Goal: Communication & Community: Answer question/provide support

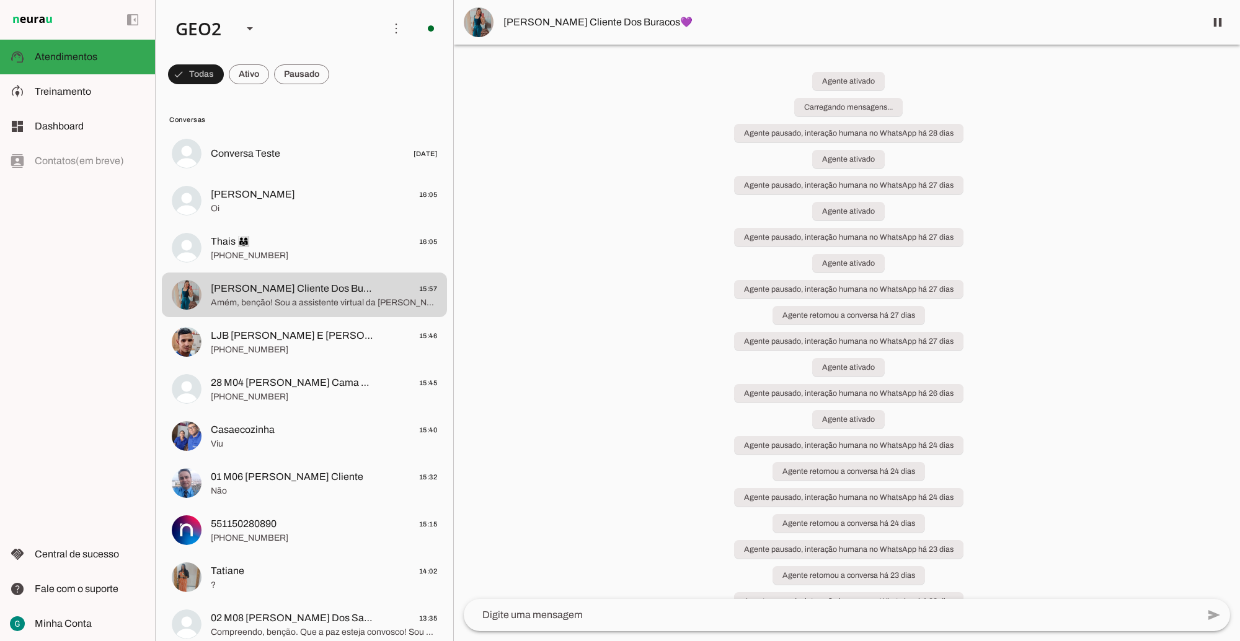
scroll to position [674, 0]
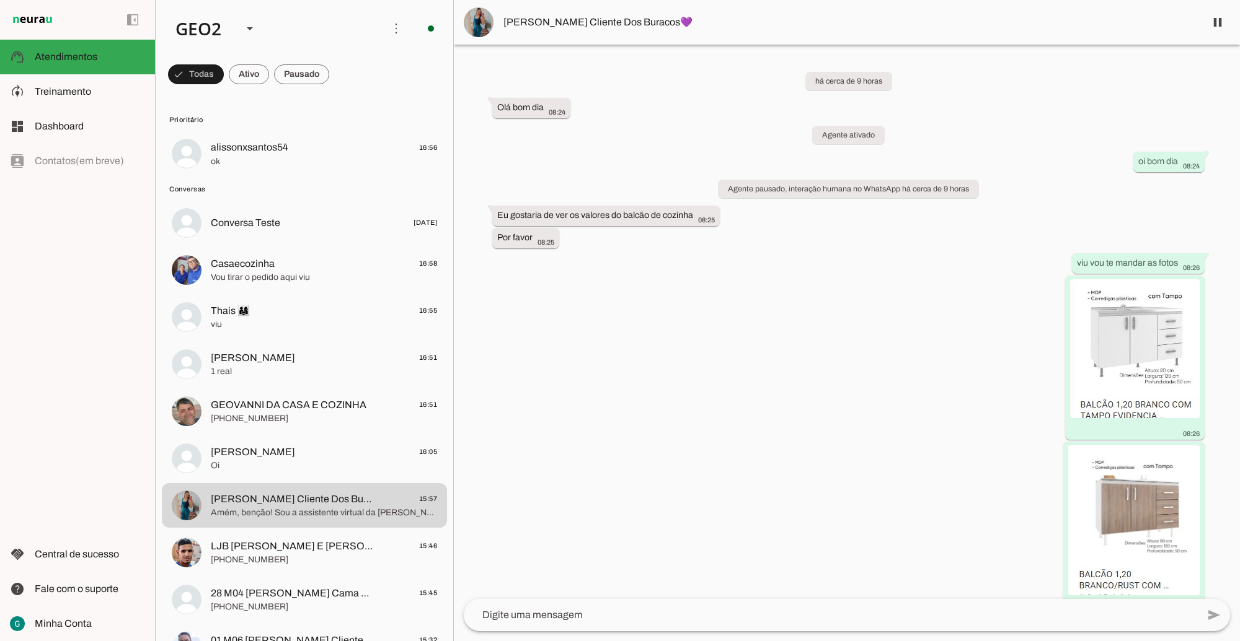
click at [870, 425] on div "há cerca de 9 horas Olá bom dia 08:24 Agente ativado oi bom dia 08:24 Agente pa…" at bounding box center [847, 322] width 786 height 555
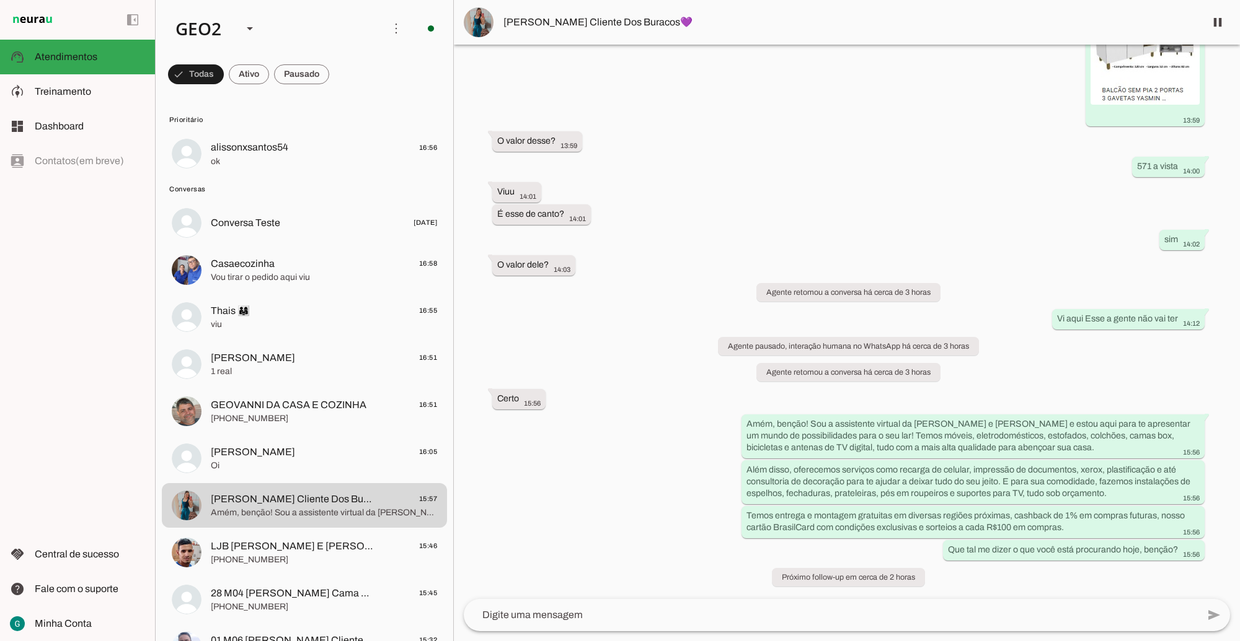
scroll to position [4078, 0]
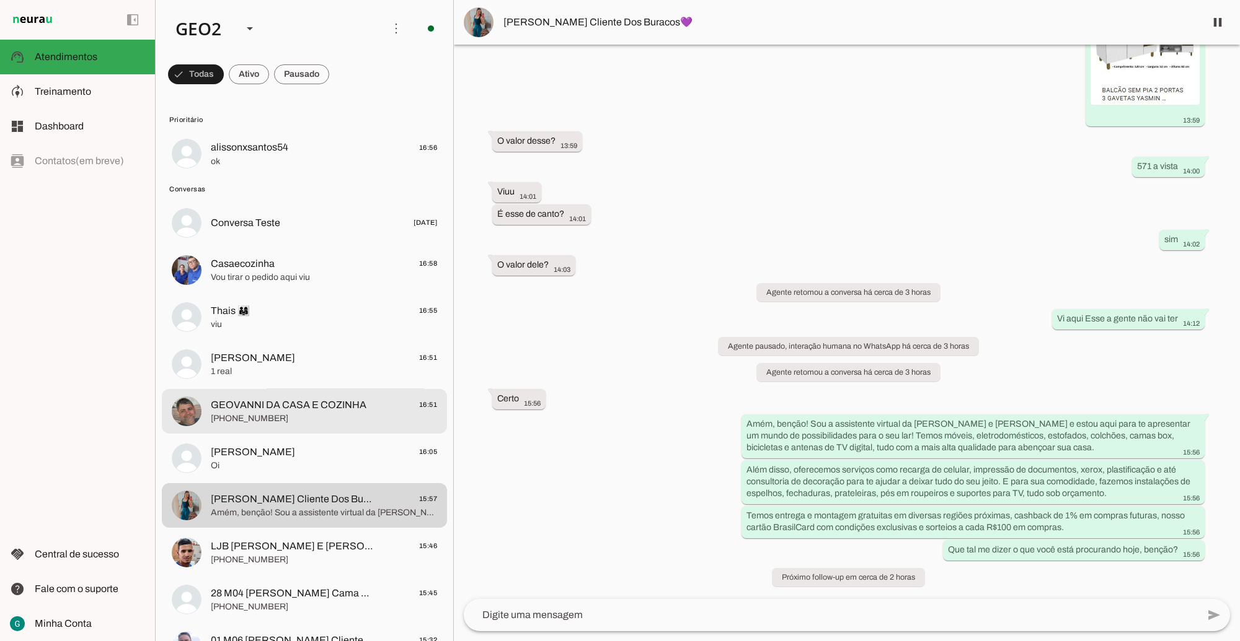
click at [248, 407] on span "GEOVANNI DA CASA E COZINHA" at bounding box center [289, 405] width 156 height 15
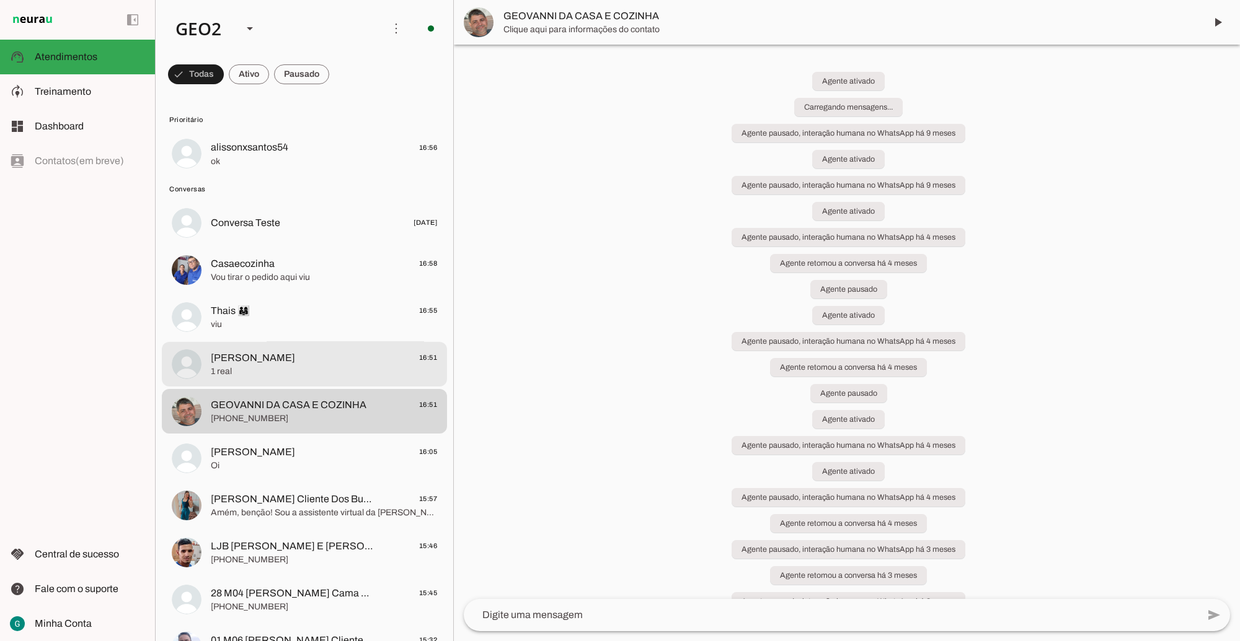
click at [233, 374] on span "1 real" at bounding box center [324, 372] width 226 height 12
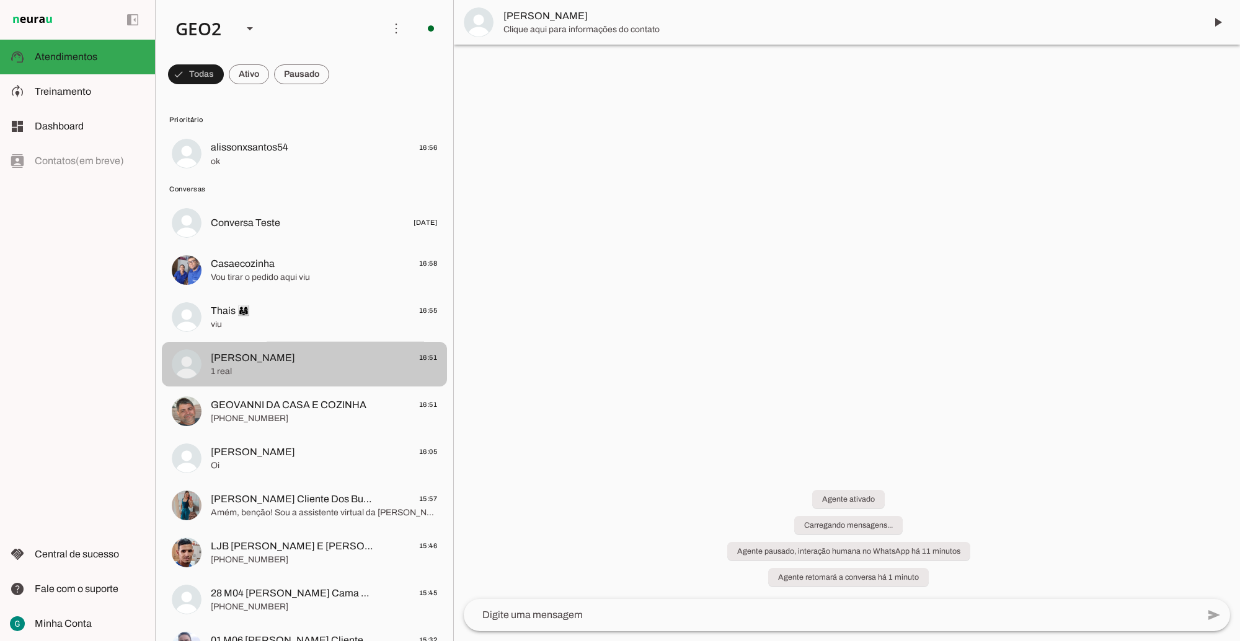
click at [223, 311] on span "Thais 👨‍👩‍👧" at bounding box center [230, 311] width 39 height 15
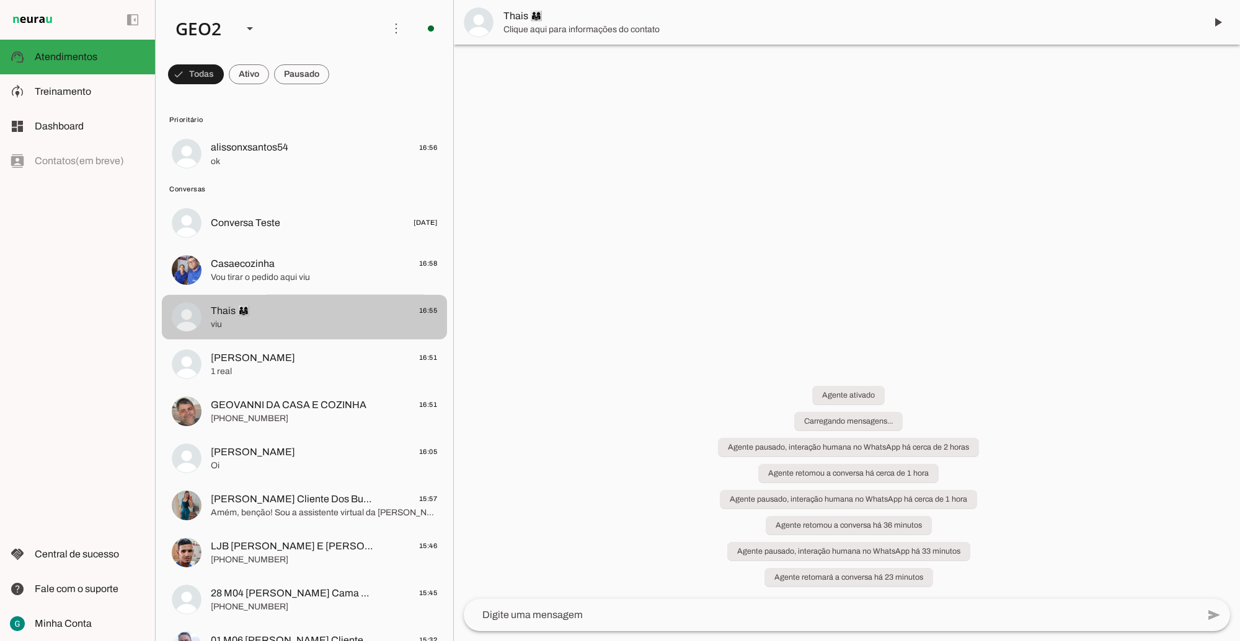
click at [801, 322] on div at bounding box center [847, 320] width 786 height 641
click at [239, 278] on span "Vou tirar o pedido aqui viu" at bounding box center [324, 277] width 226 height 12
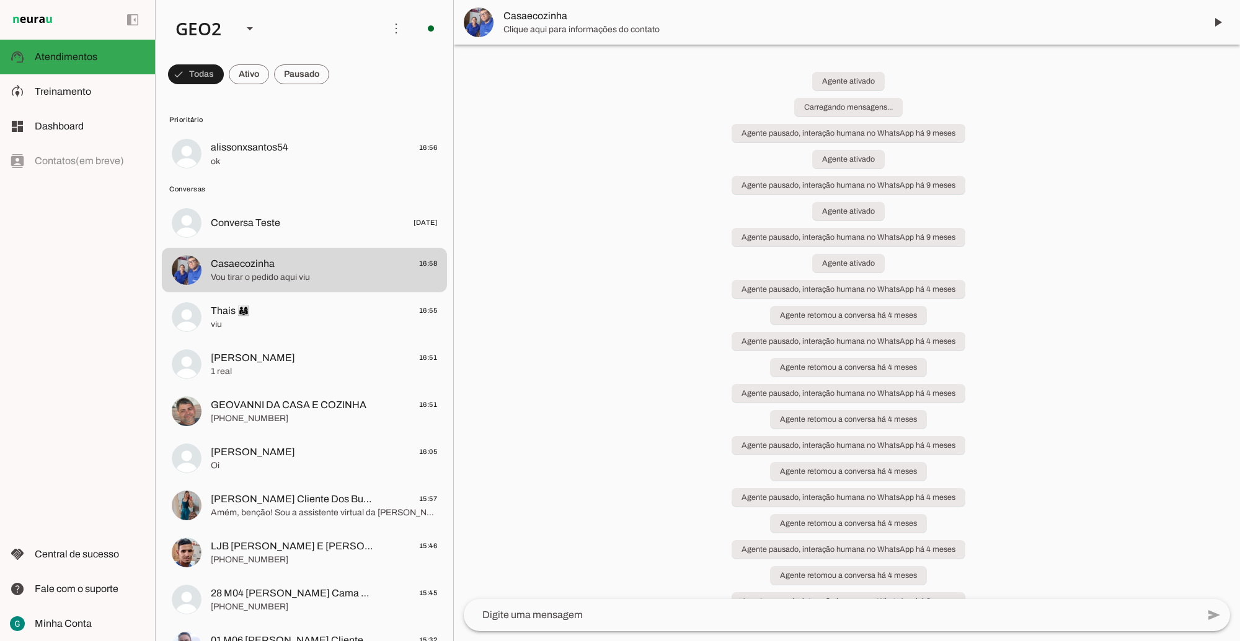
click at [614, 347] on div "Agente ativado Carregando mensagens... Agente pausado, interação humana no What…" at bounding box center [847, 322] width 786 height 555
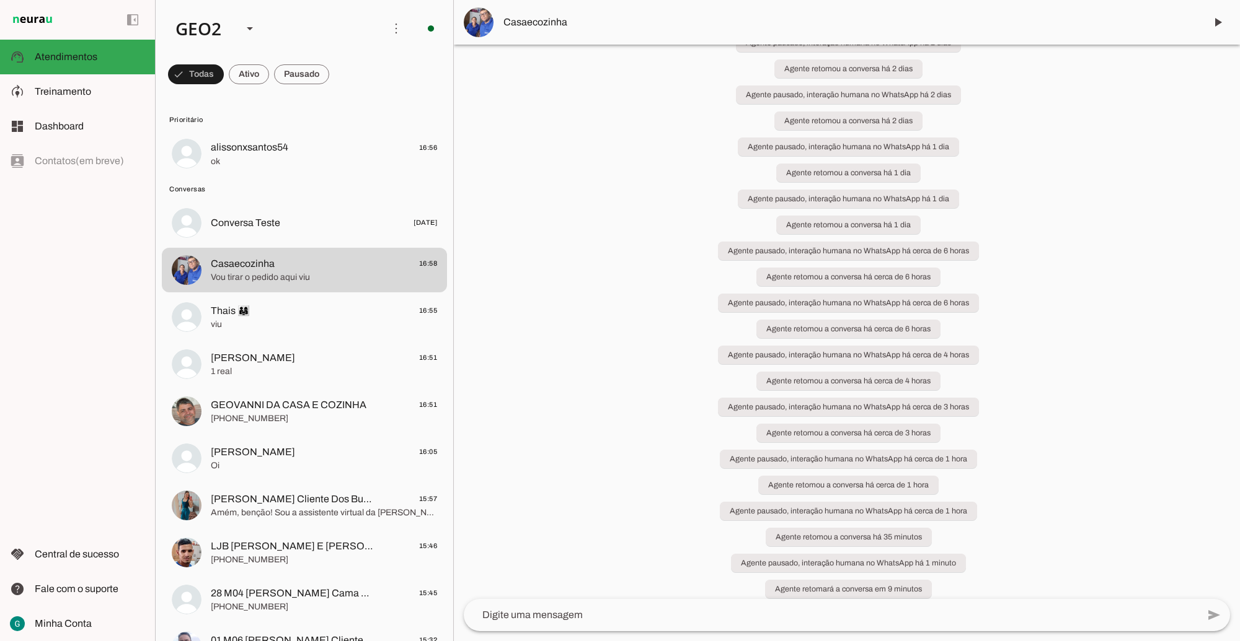
scroll to position [3043, 0]
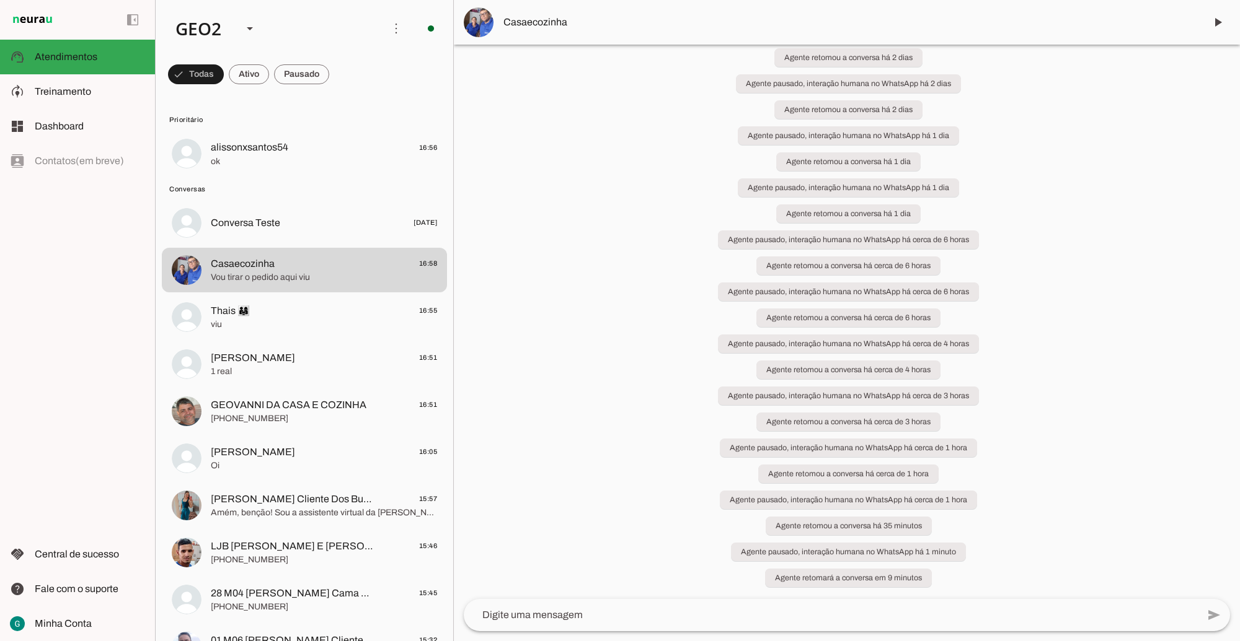
click at [686, 392] on div "Agente ativado Carregando mensagens... Agente pausado, interação humana no What…" at bounding box center [847, 322] width 786 height 555
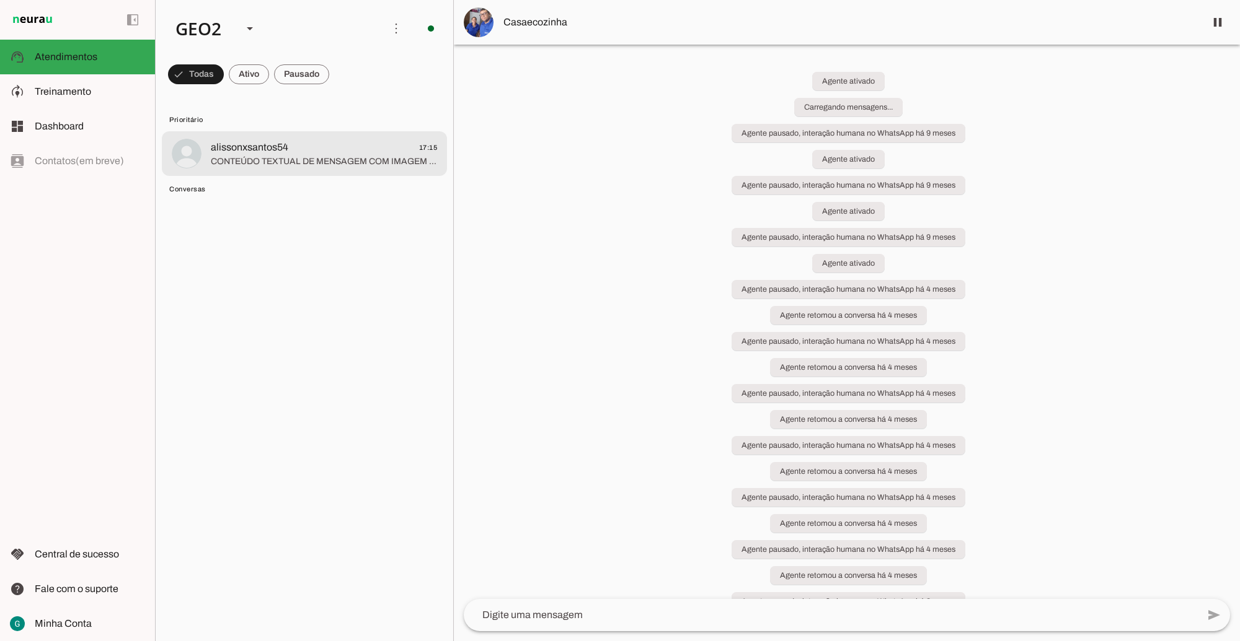
click at [292, 153] on span "alissonxsantos54 17:15" at bounding box center [324, 147] width 226 height 15
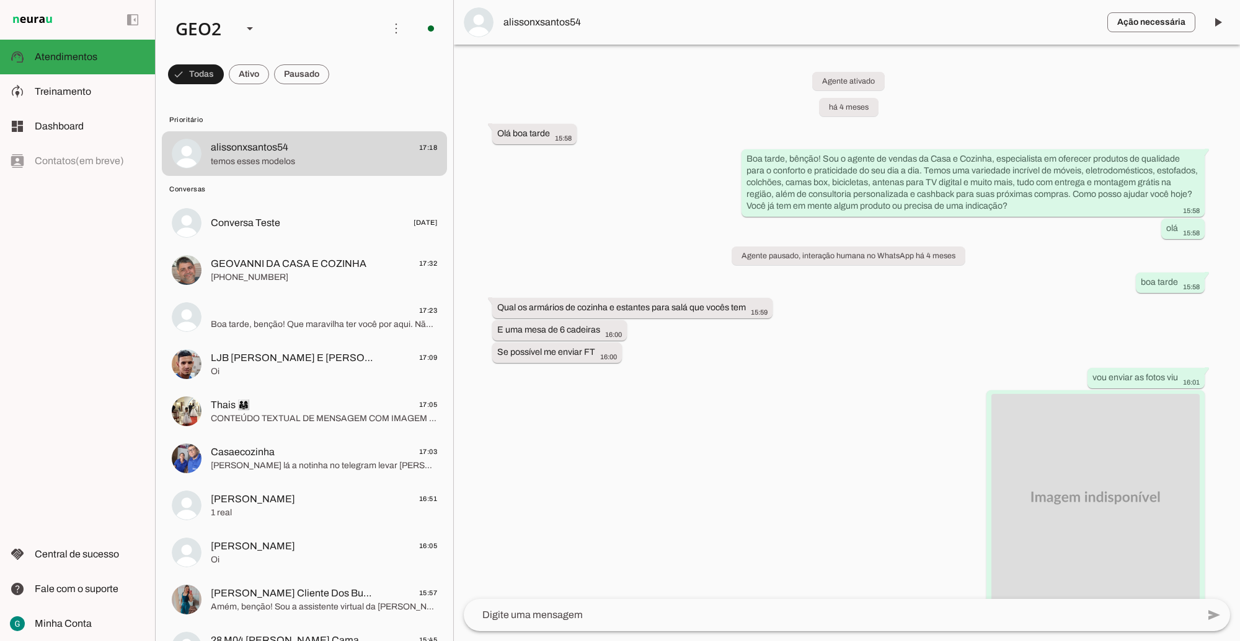
click at [782, 451] on div "Agente ativado há 4 meses Olá boa tarde 15:58 Boa tarde, bênção! Sou o agente d…" at bounding box center [847, 322] width 786 height 555
click at [739, 479] on div "Agente ativado há 4 meses Olá boa tarde 15:58 Boa tarde, bênção! Sou o agente d…" at bounding box center [847, 322] width 786 height 555
